Goal: Task Accomplishment & Management: Use online tool/utility

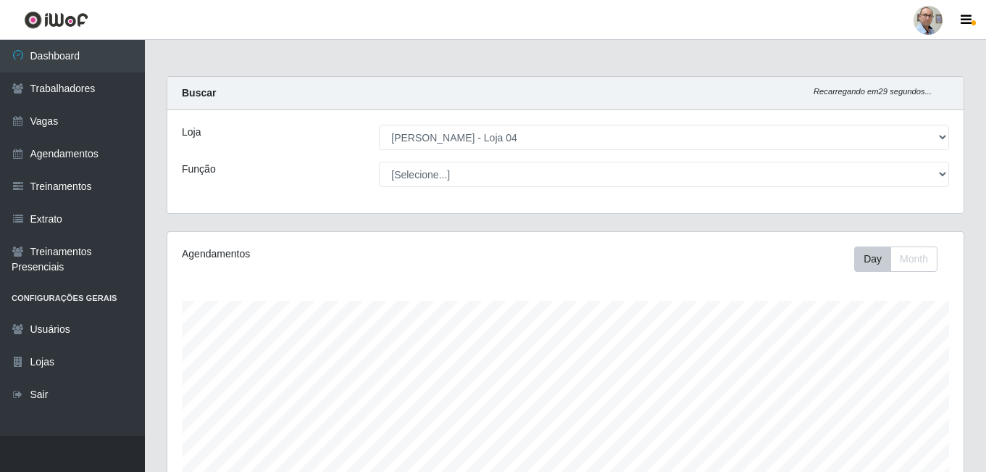
select select "251"
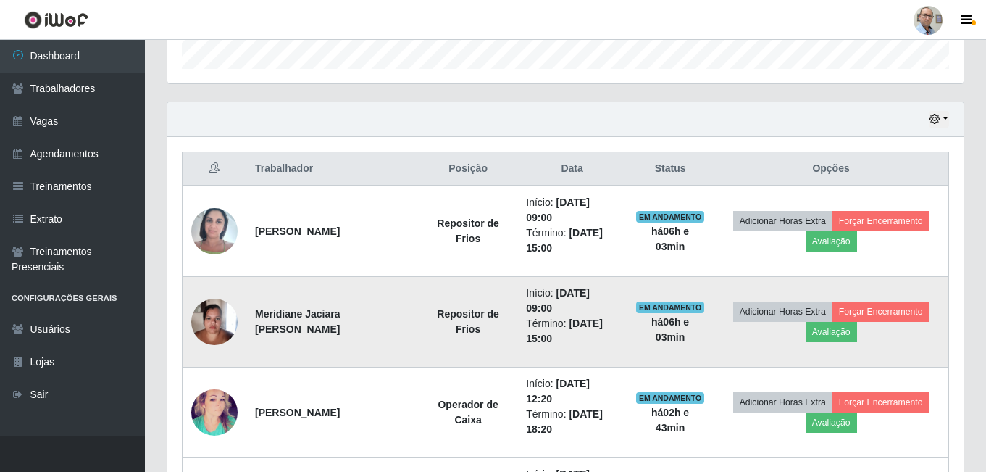
scroll to position [450, 0]
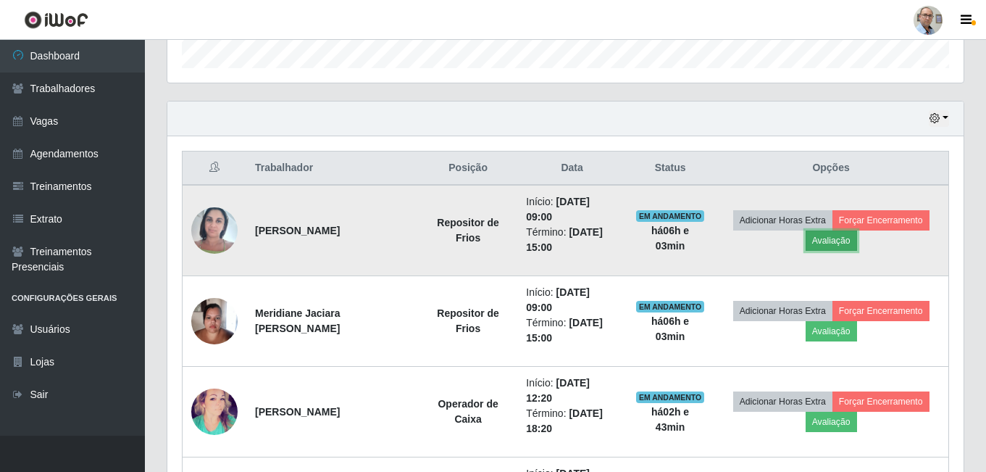
click at [854, 241] on button "Avaliação" at bounding box center [831, 240] width 51 height 20
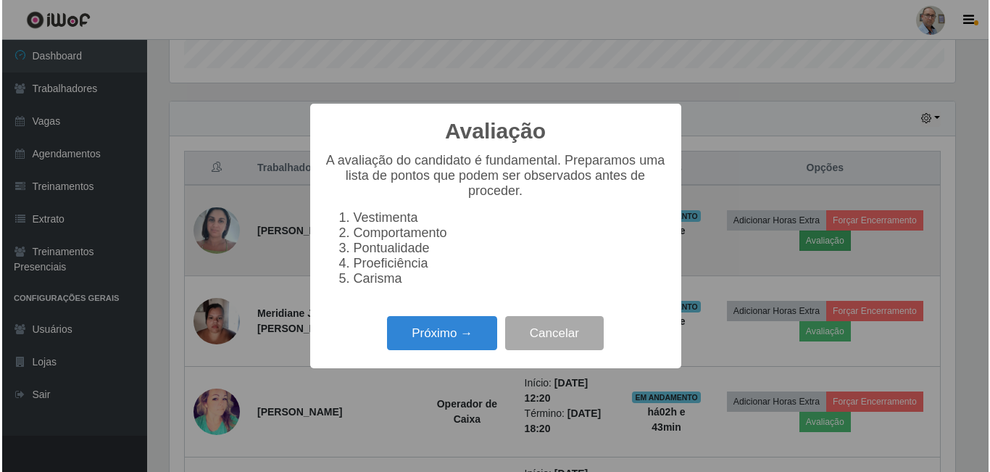
scroll to position [301, 789]
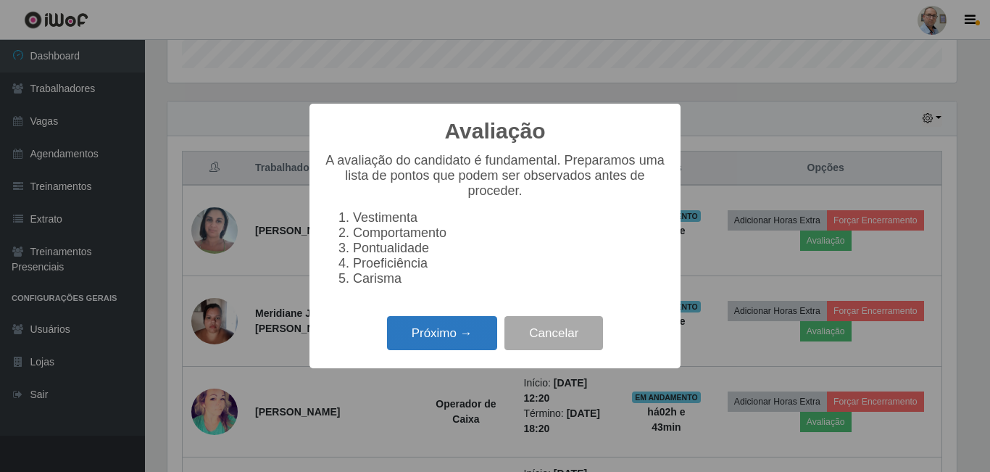
click at [465, 342] on button "Próximo →" at bounding box center [442, 333] width 110 height 34
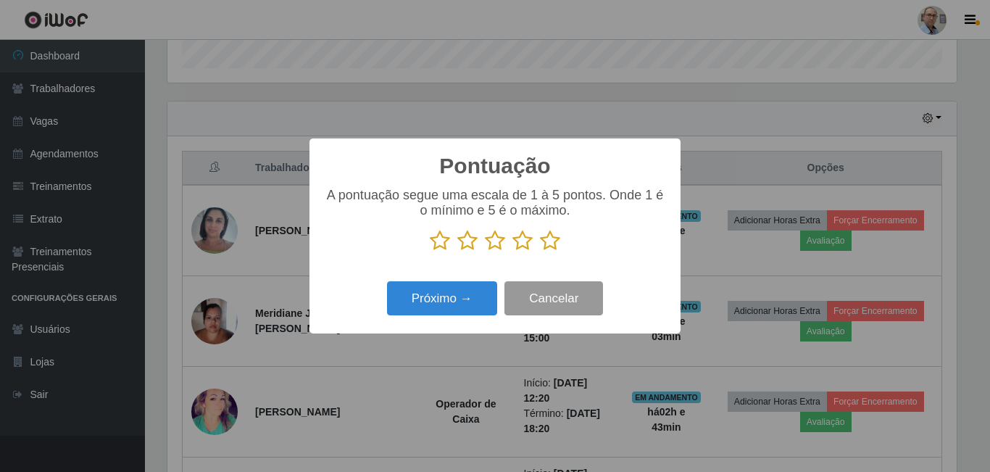
scroll to position [724406, 723918]
click at [554, 242] on icon at bounding box center [550, 241] width 20 height 22
click at [540, 251] on input "radio" at bounding box center [540, 251] width 0 height 0
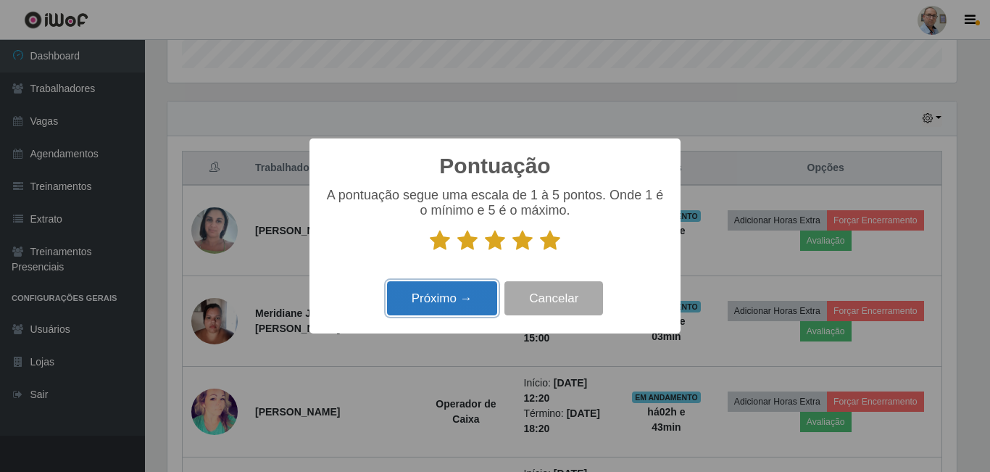
click at [456, 296] on button "Próximo →" at bounding box center [442, 298] width 110 height 34
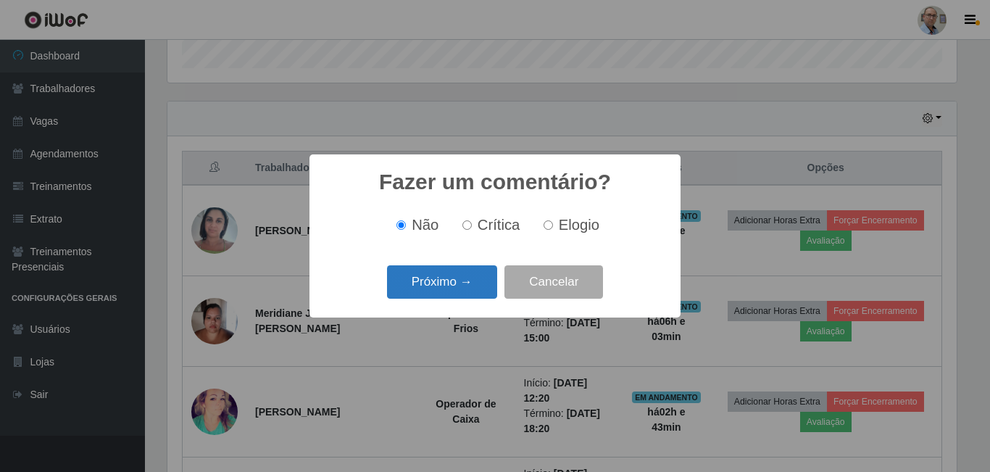
click at [455, 270] on button "Próximo →" at bounding box center [442, 282] width 110 height 34
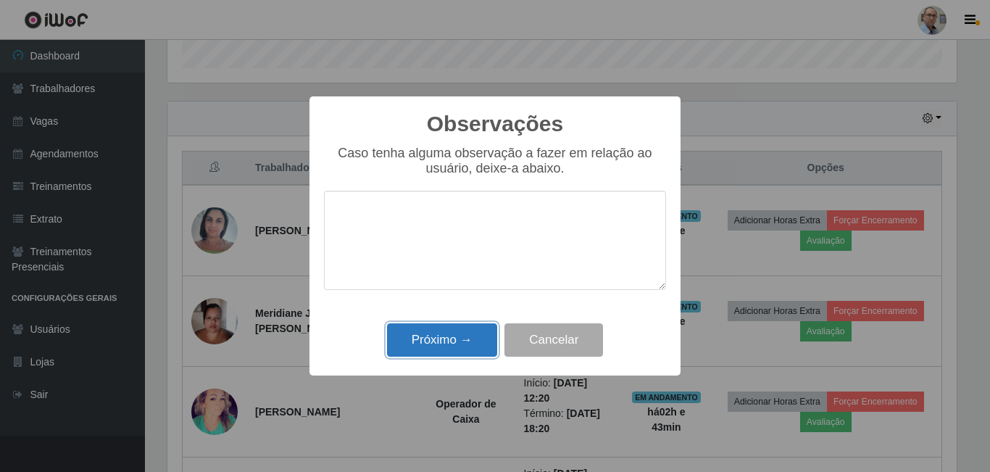
click at [474, 339] on button "Próximo →" at bounding box center [442, 340] width 110 height 34
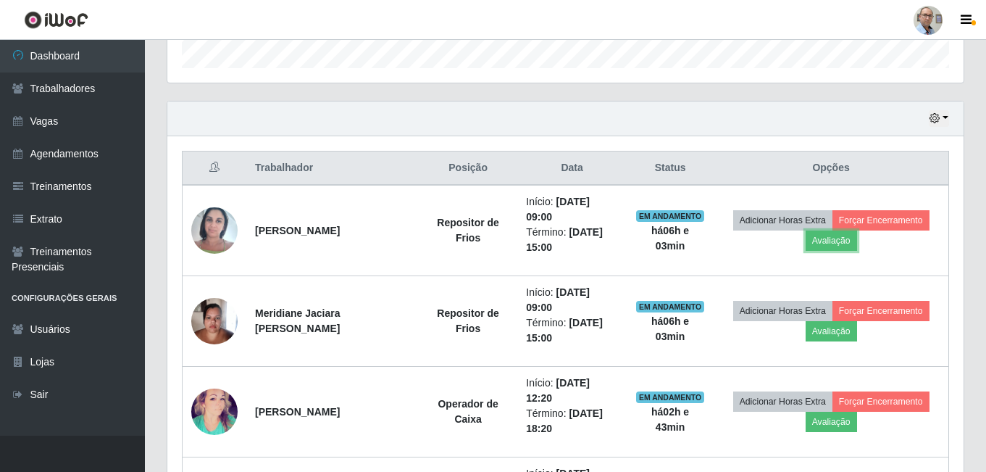
scroll to position [301, 796]
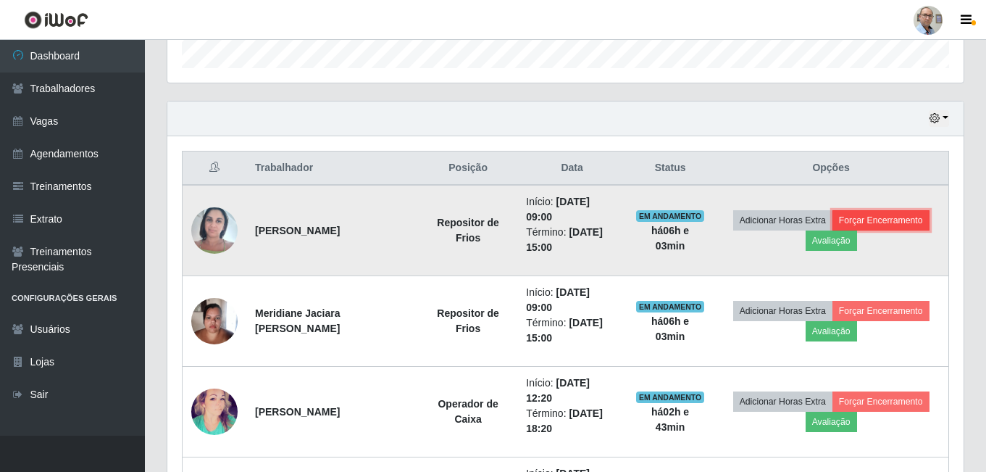
click at [894, 219] on button "Forçar Encerramento" at bounding box center [881, 220] width 97 height 20
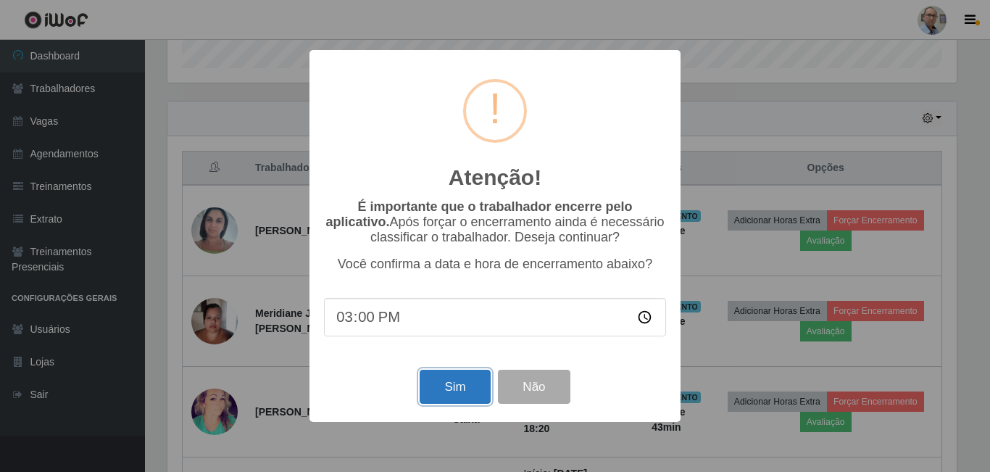
click at [473, 382] on button "Sim" at bounding box center [455, 387] width 70 height 34
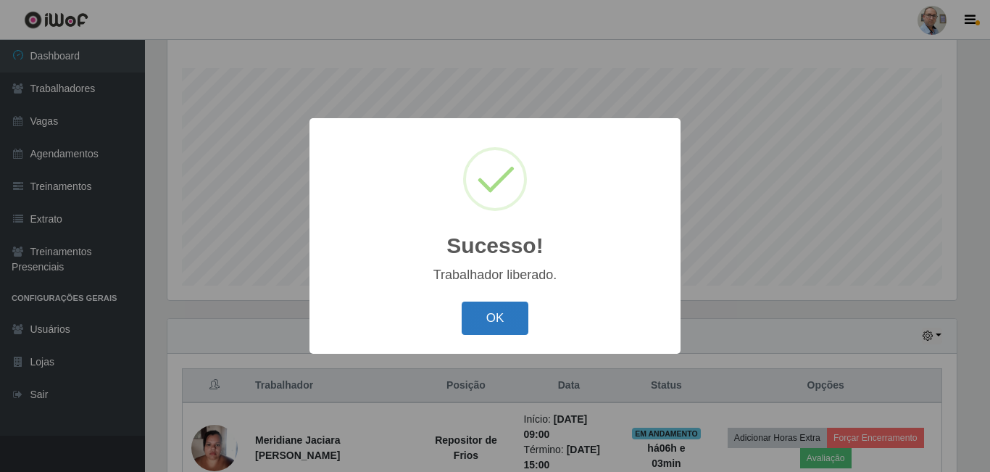
click at [498, 315] on button "OK" at bounding box center [495, 318] width 67 height 34
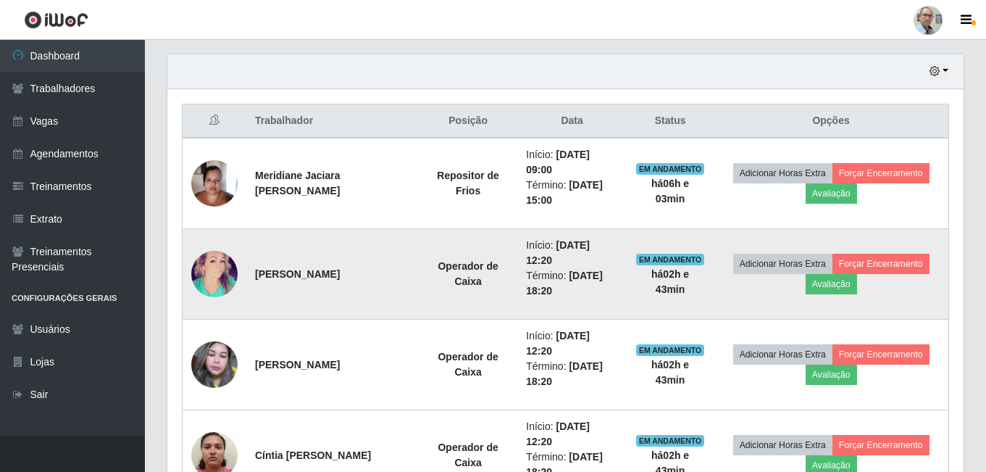
scroll to position [523, 0]
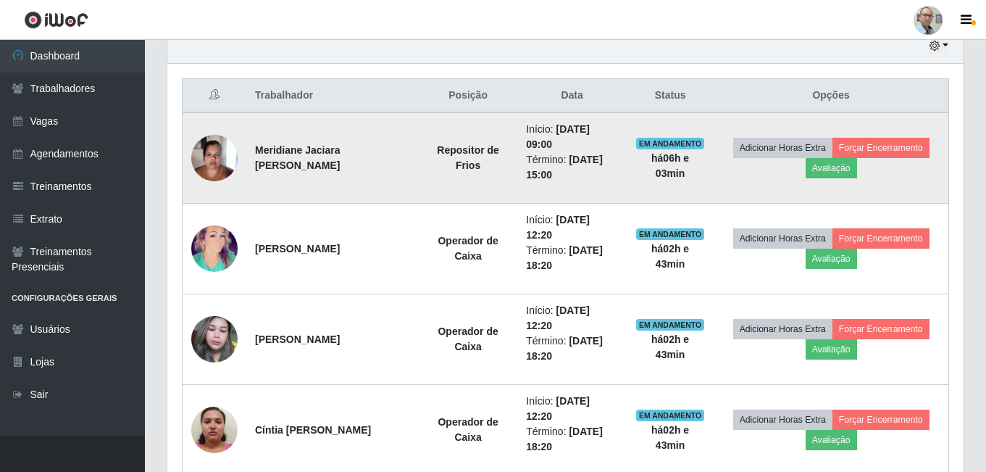
click at [207, 157] on img at bounding box center [214, 158] width 46 height 62
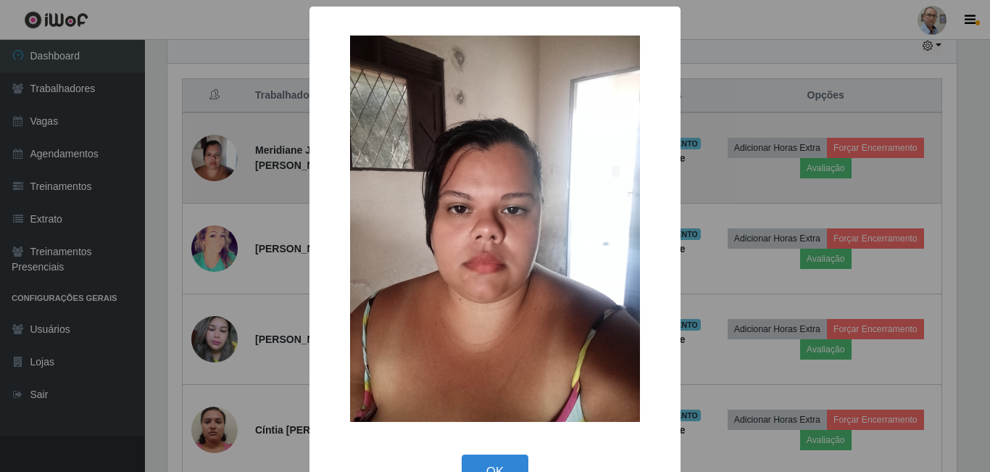
click at [207, 157] on div "× OK Cancel" at bounding box center [495, 236] width 990 height 472
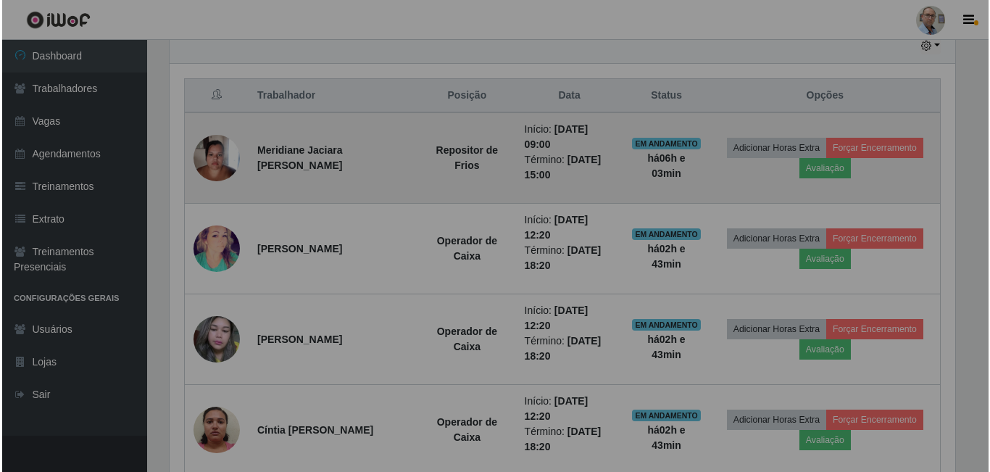
scroll to position [301, 796]
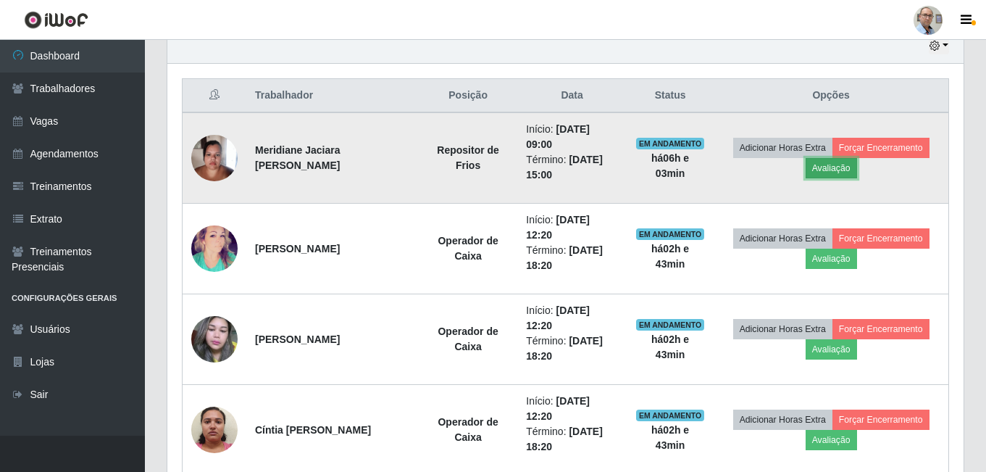
click at [844, 171] on button "Avaliação" at bounding box center [831, 168] width 51 height 20
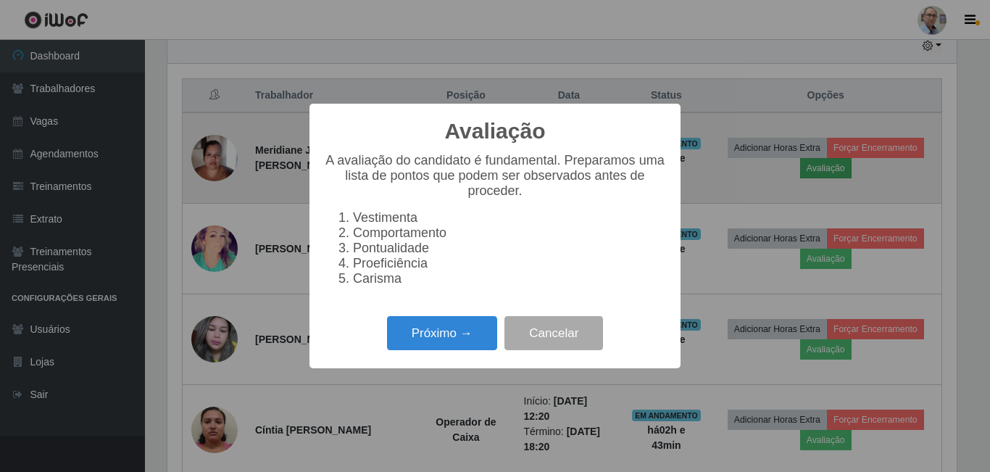
scroll to position [301, 789]
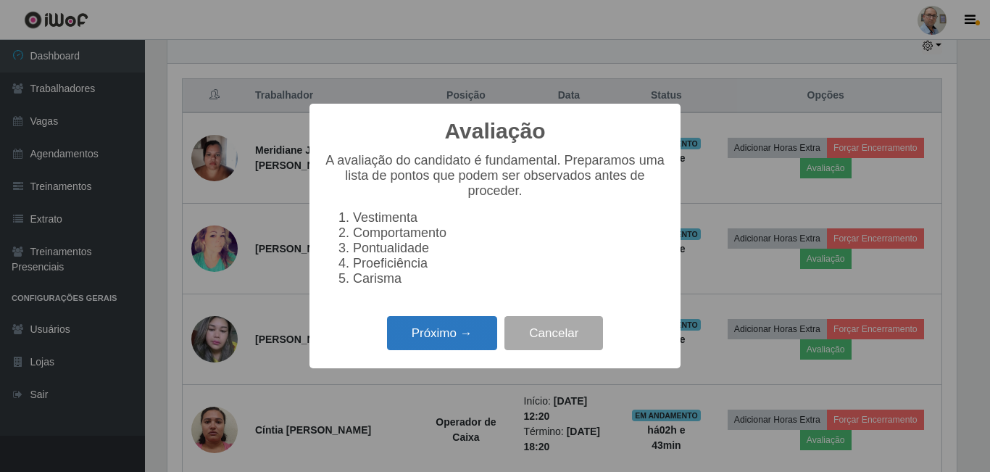
click at [433, 342] on button "Próximo →" at bounding box center [442, 333] width 110 height 34
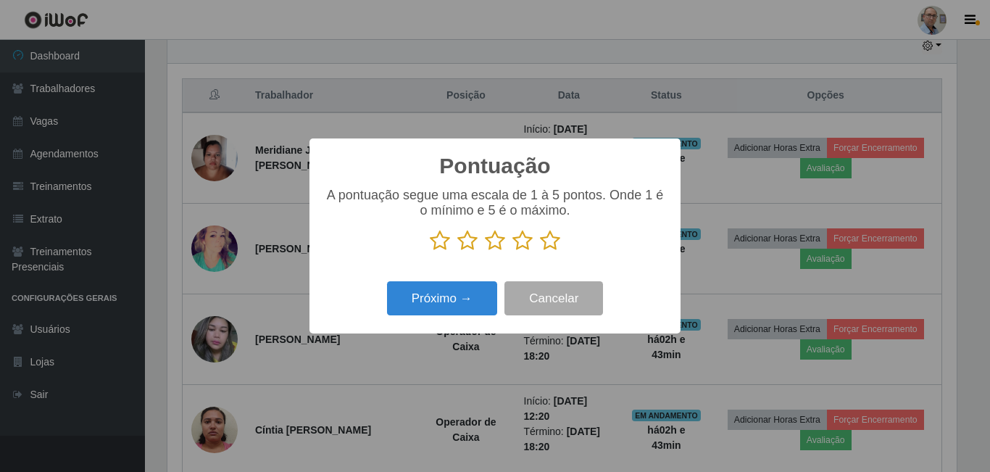
click at [557, 240] on icon at bounding box center [550, 241] width 20 height 22
click at [540, 251] on input "radio" at bounding box center [540, 251] width 0 height 0
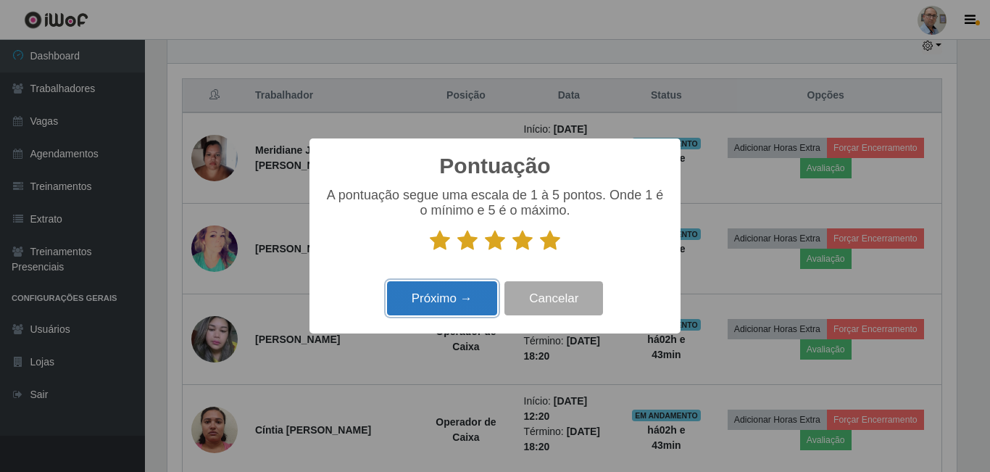
click at [457, 301] on button "Próximo →" at bounding box center [442, 298] width 110 height 34
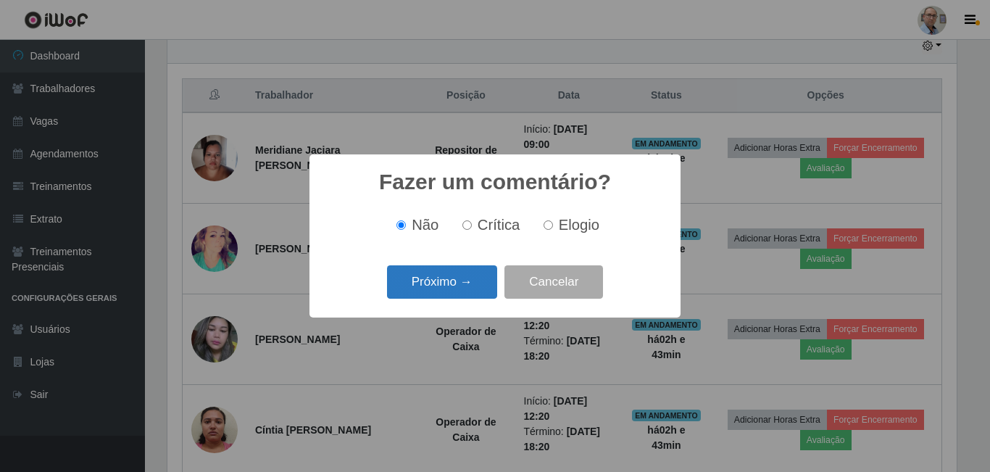
click at [449, 276] on button "Próximo →" at bounding box center [442, 282] width 110 height 34
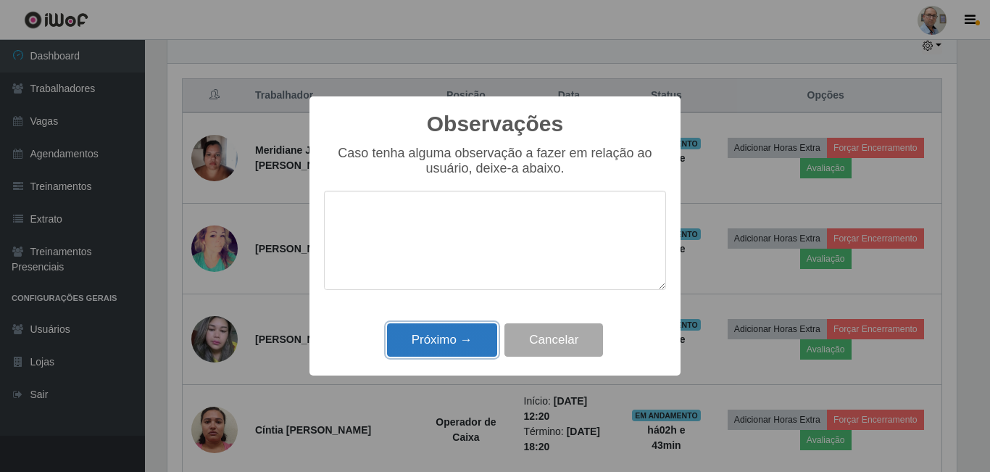
click at [460, 328] on button "Próximo →" at bounding box center [442, 340] width 110 height 34
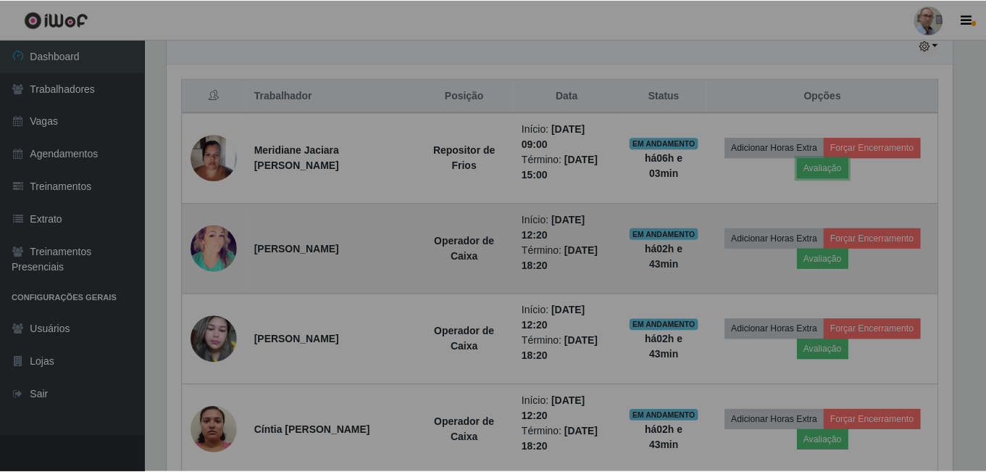
scroll to position [301, 796]
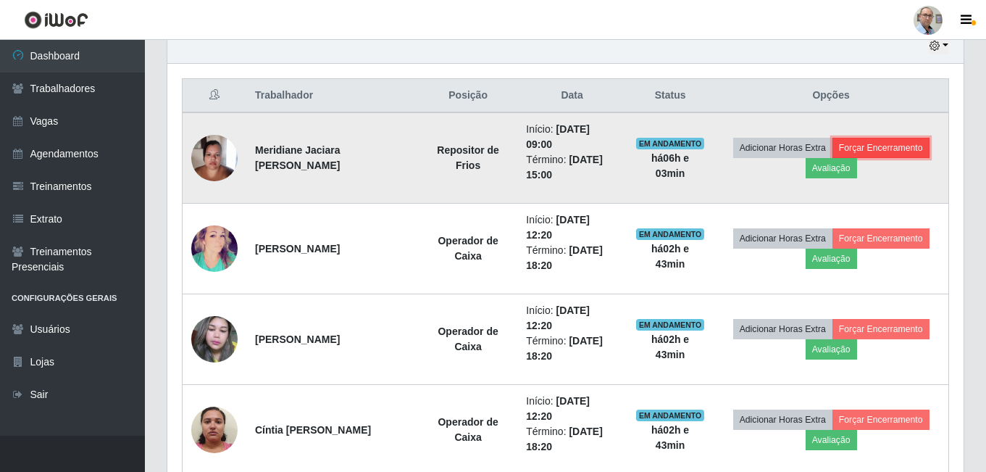
click at [865, 146] on button "Forçar Encerramento" at bounding box center [881, 148] width 97 height 20
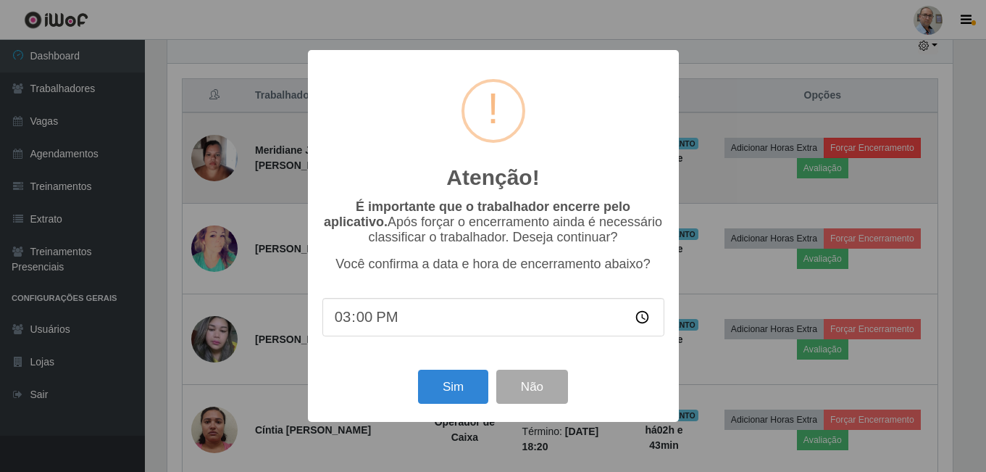
scroll to position [0, 0]
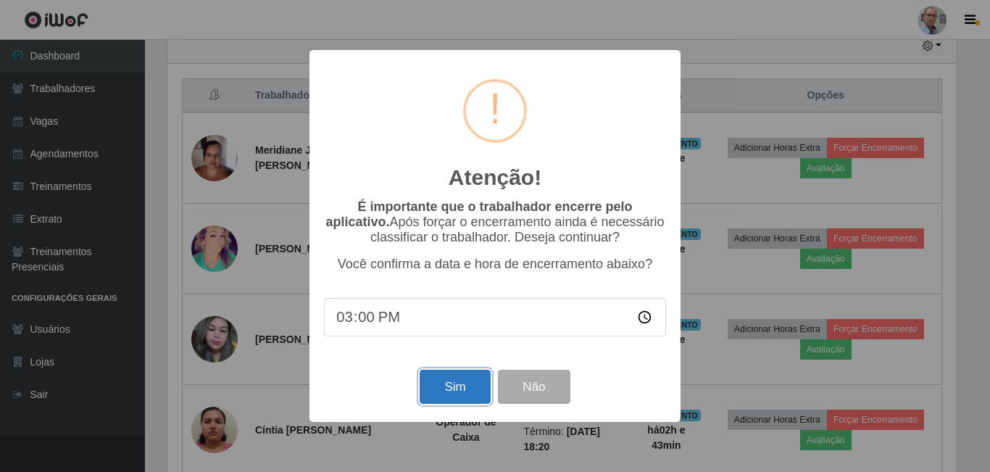
click at [450, 379] on button "Sim" at bounding box center [455, 387] width 70 height 34
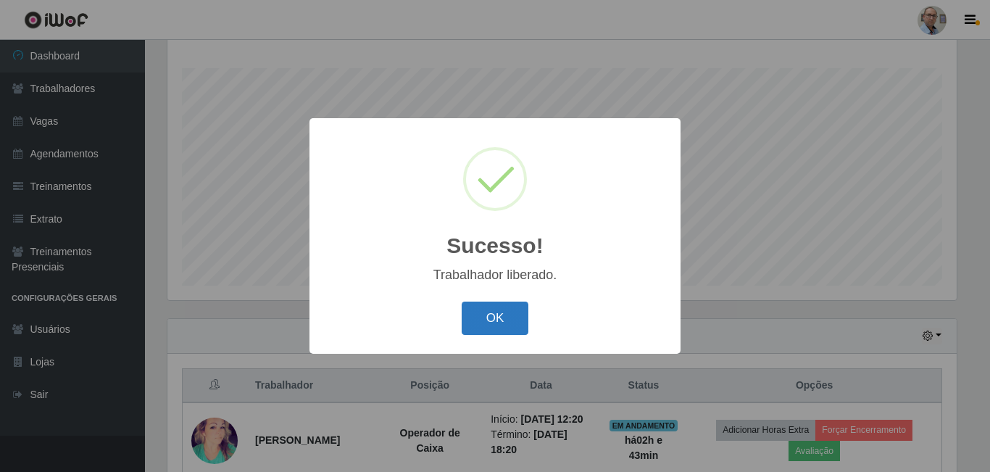
click at [488, 308] on button "OK" at bounding box center [495, 318] width 67 height 34
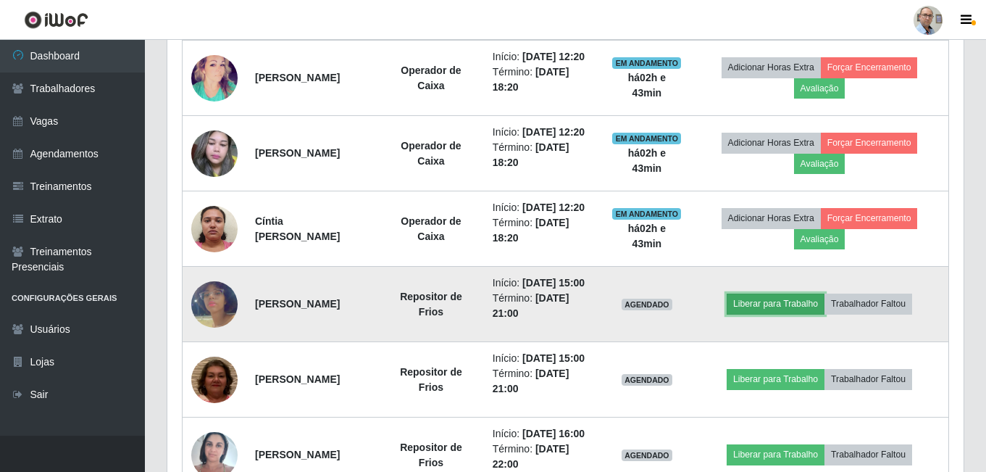
click at [787, 314] on button "Liberar para Trabalho" at bounding box center [776, 304] width 98 height 20
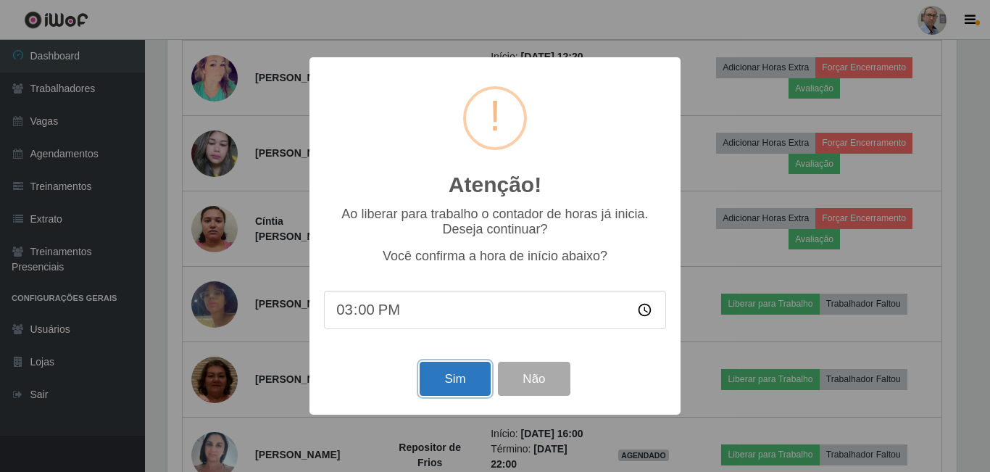
click at [442, 383] on button "Sim" at bounding box center [455, 379] width 70 height 34
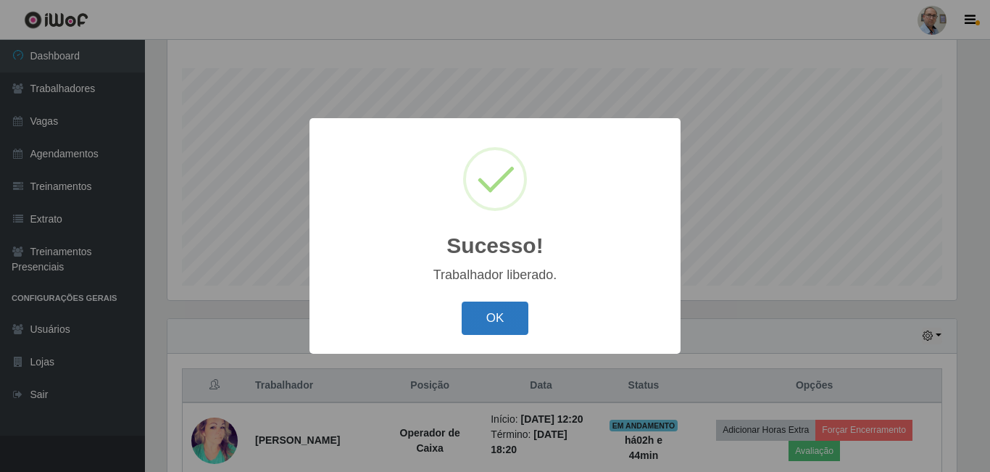
click at [524, 312] on button "OK" at bounding box center [495, 318] width 67 height 34
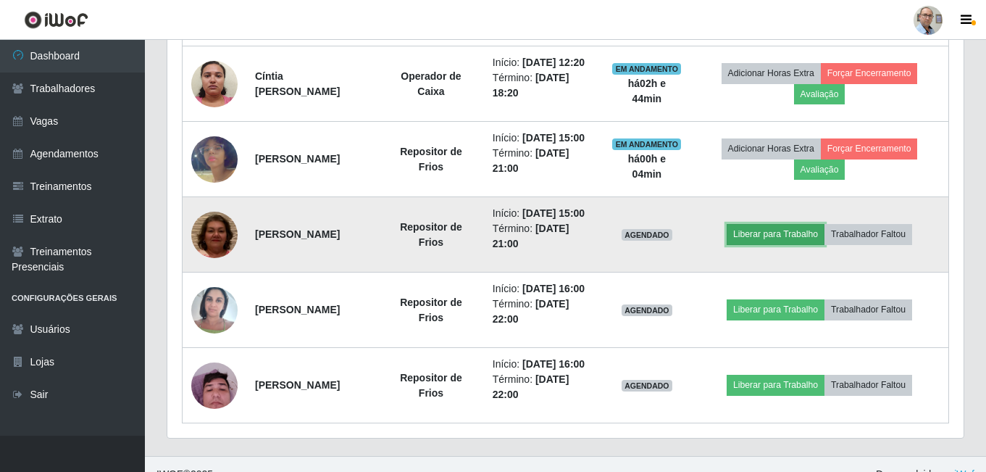
click at [809, 244] on button "Liberar para Trabalho" at bounding box center [776, 234] width 98 height 20
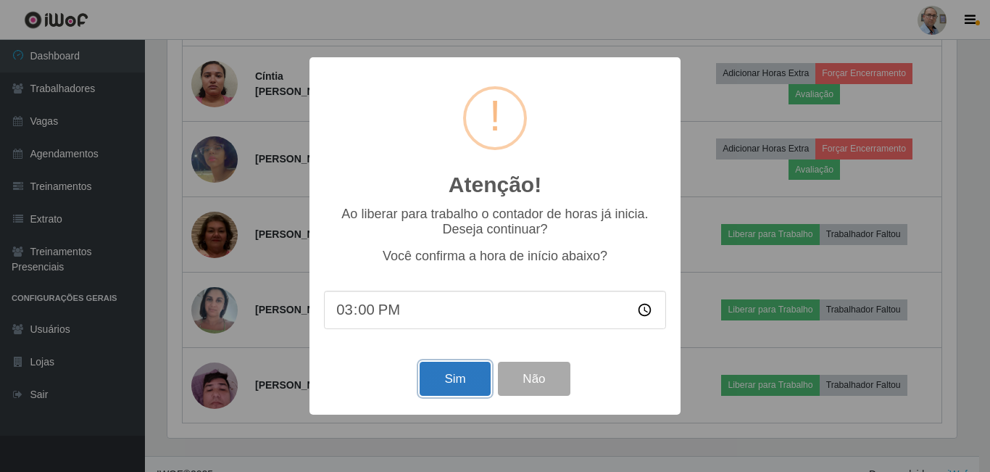
click at [446, 374] on button "Sim" at bounding box center [455, 379] width 70 height 34
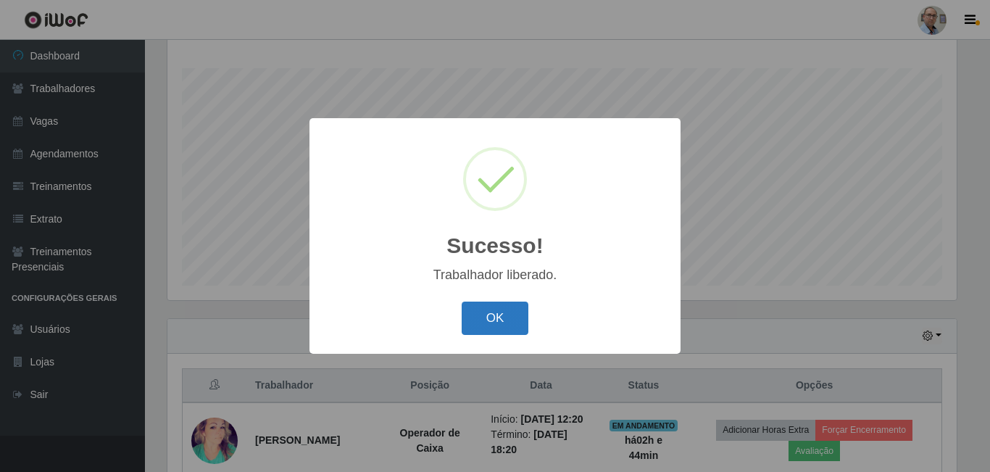
click at [498, 313] on button "OK" at bounding box center [495, 318] width 67 height 34
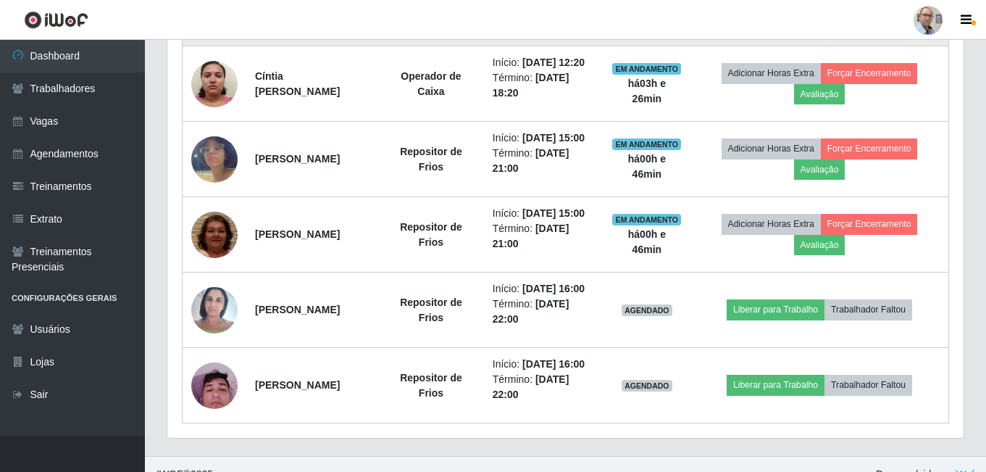
scroll to position [867, 0]
